Goal: Task Accomplishment & Management: Complete application form

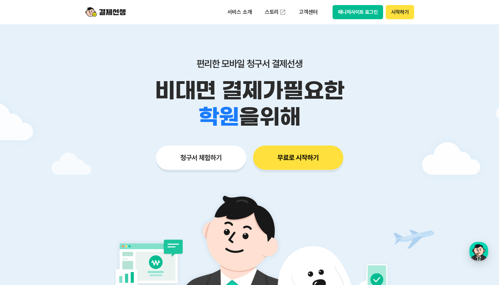
scroll to position [48, 0]
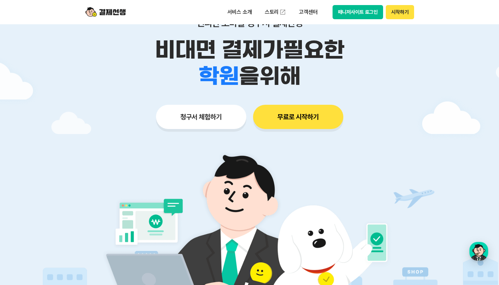
click at [401, 15] on button "시작하기" at bounding box center [400, 12] width 28 height 14
click at [297, 119] on button "무료로 시작하기" at bounding box center [298, 117] width 90 height 24
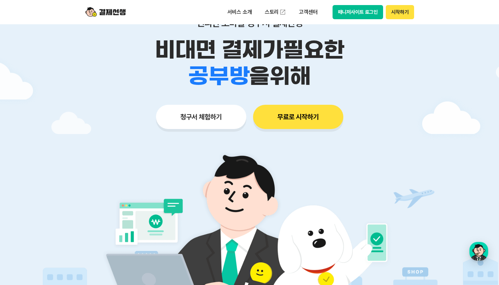
click at [401, 13] on button "시작하기" at bounding box center [400, 12] width 28 height 14
click at [307, 113] on button "무료로 시작하기" at bounding box center [298, 117] width 90 height 24
click at [395, 15] on button "시작하기" at bounding box center [400, 12] width 28 height 14
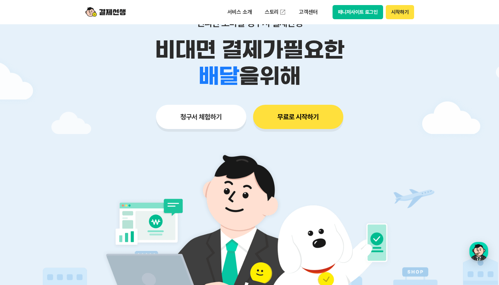
click at [312, 114] on button "무료로 시작하기" at bounding box center [298, 117] width 90 height 24
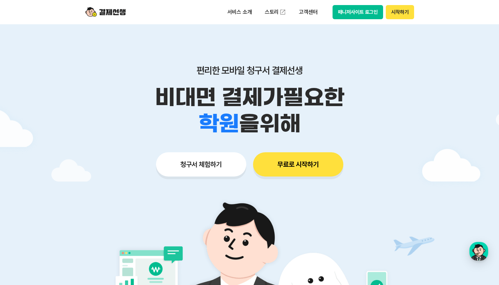
click at [366, 9] on button "매니저사이트 로그인" at bounding box center [358, 12] width 51 height 14
click at [351, 10] on button "매니저사이트 로그인" at bounding box center [358, 12] width 51 height 14
